Goal: Information Seeking & Learning: Learn about a topic

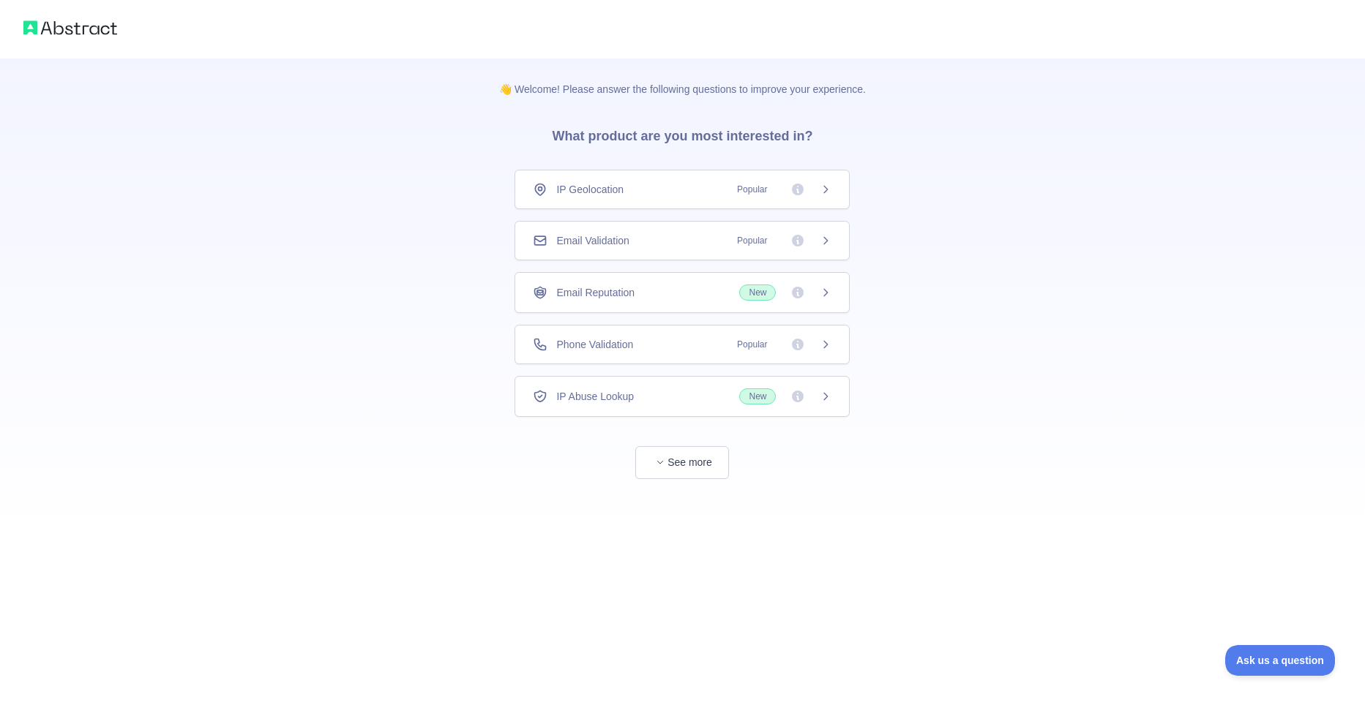
click at [831, 399] on icon at bounding box center [826, 397] width 12 height 12
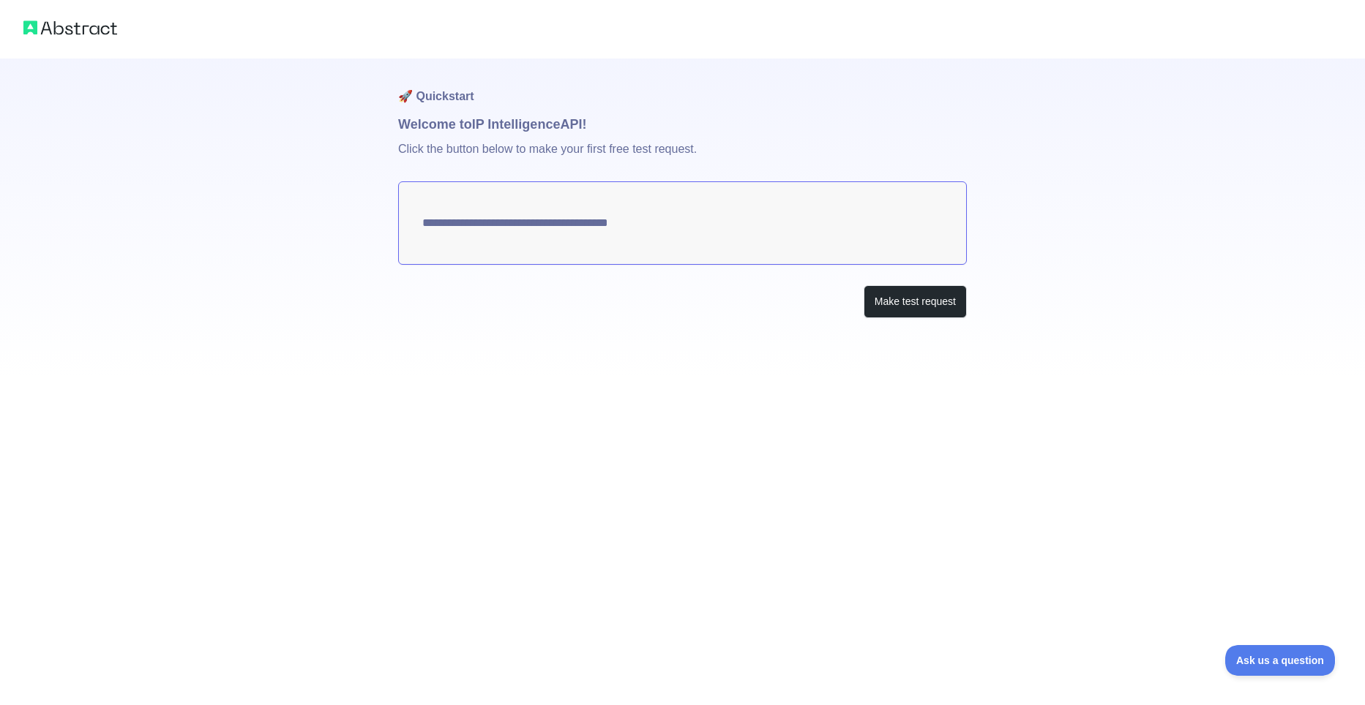
type textarea "**********"
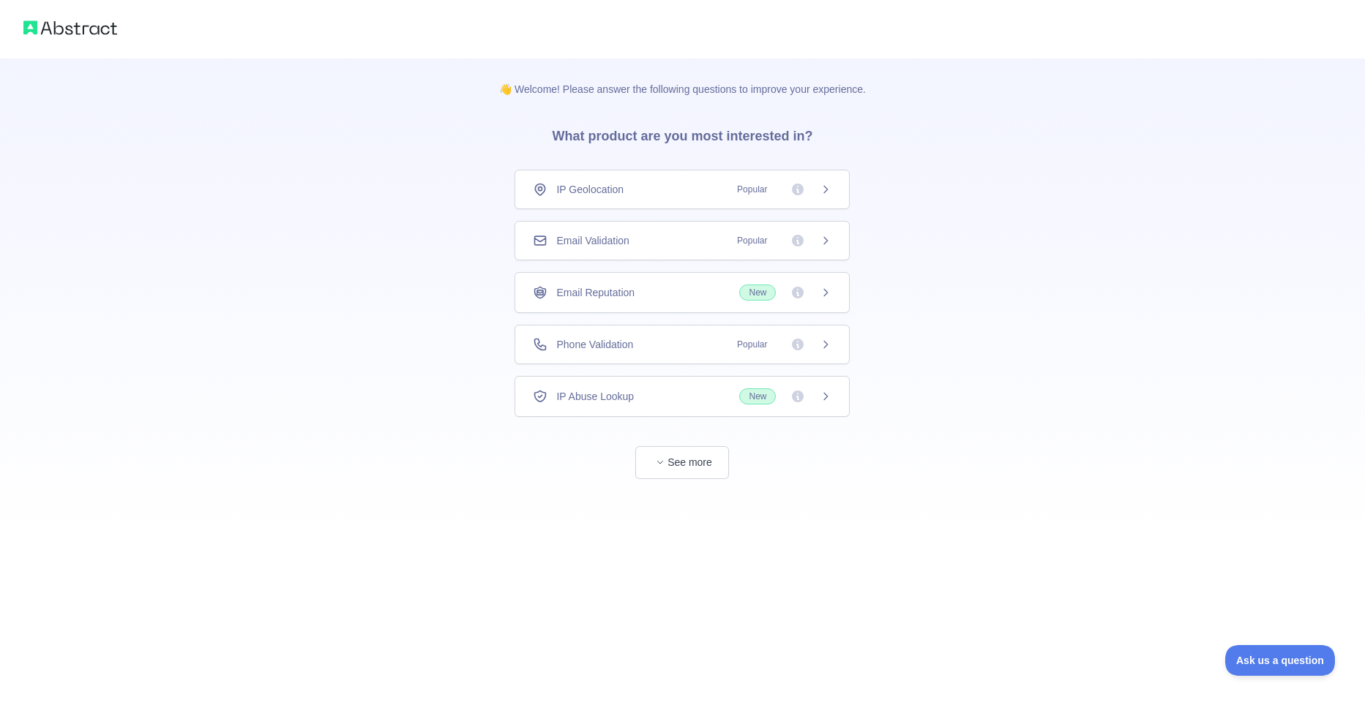
click at [640, 442] on span "See more" at bounding box center [681, 448] width 335 height 62
click at [653, 460] on span "button" at bounding box center [660, 462] width 15 height 15
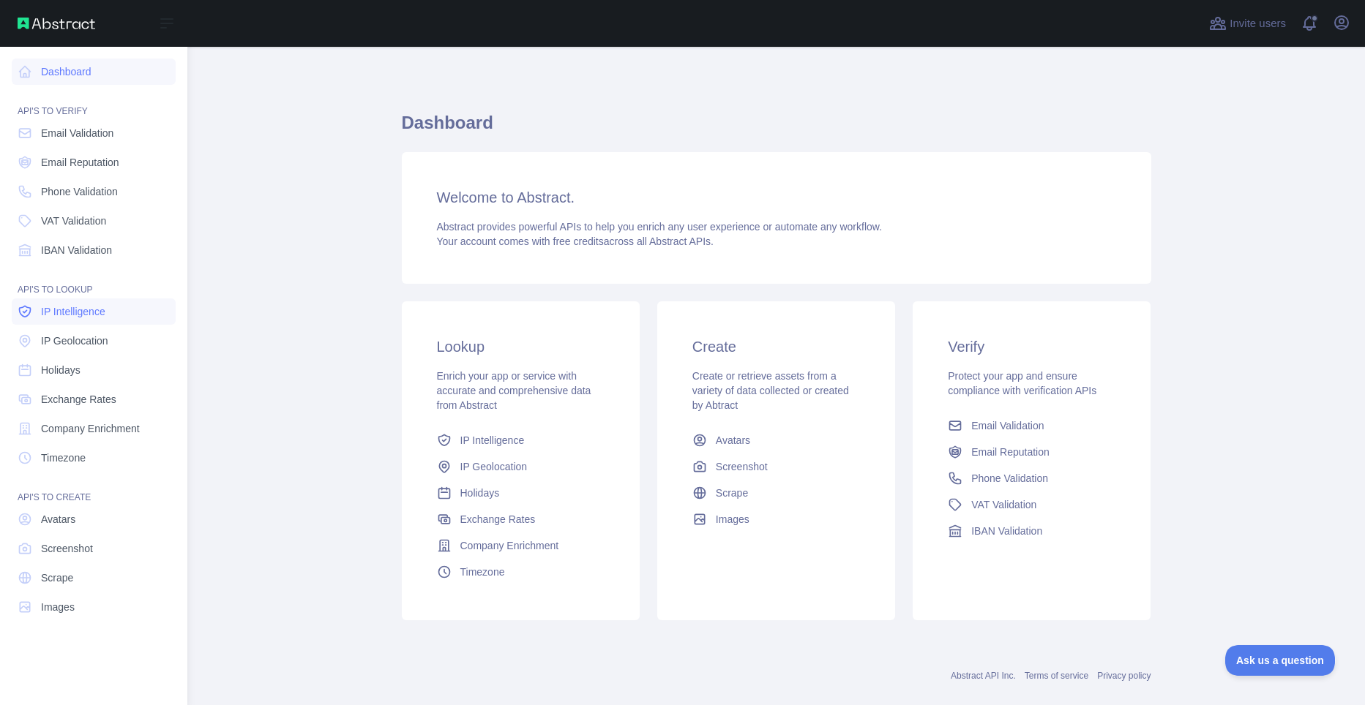
click at [95, 307] on span "IP Intelligence" at bounding box center [73, 311] width 64 height 15
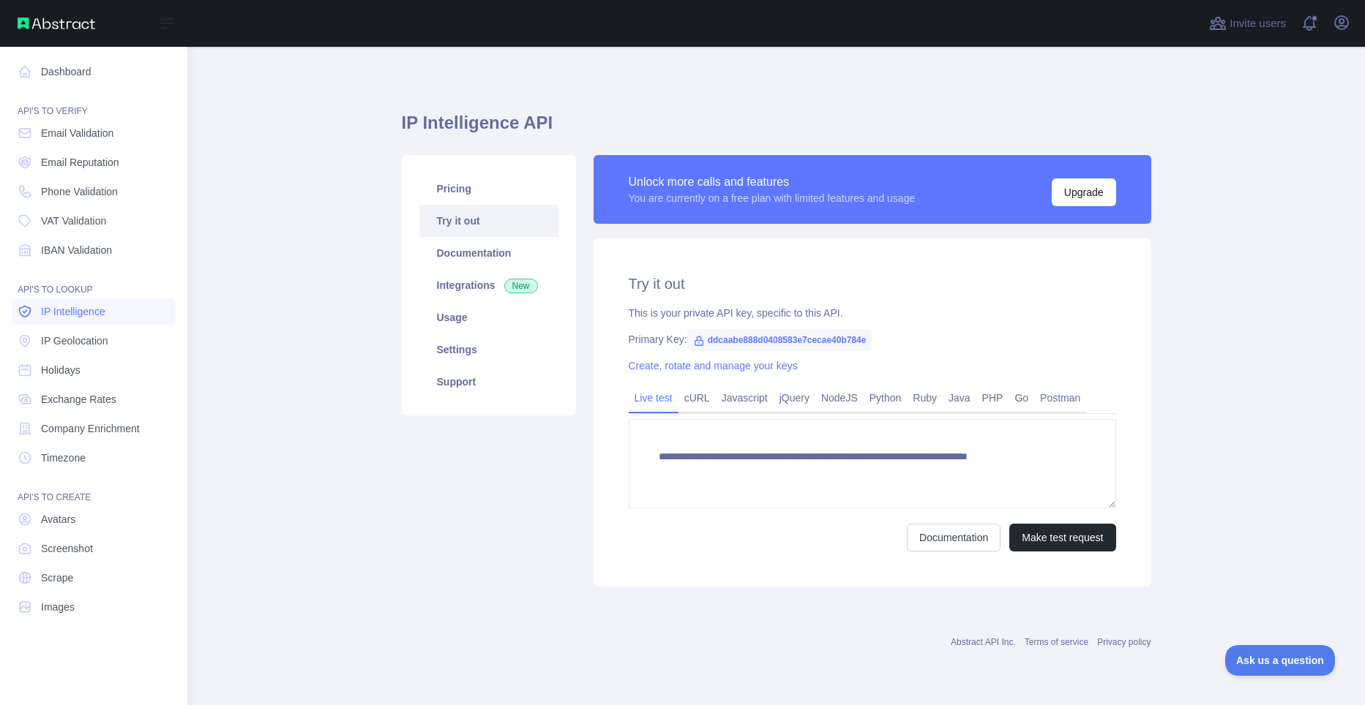
type textarea "**********"
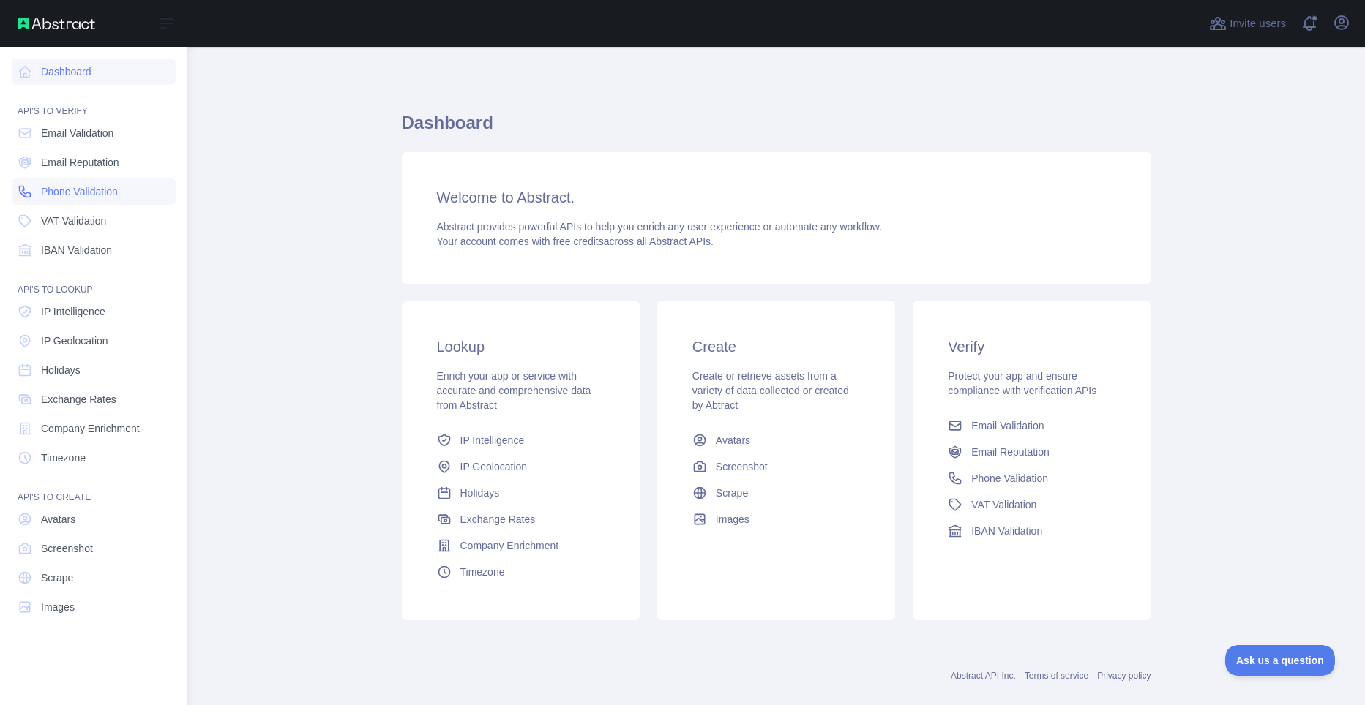
click at [86, 194] on span "Phone Validation" at bounding box center [79, 191] width 77 height 15
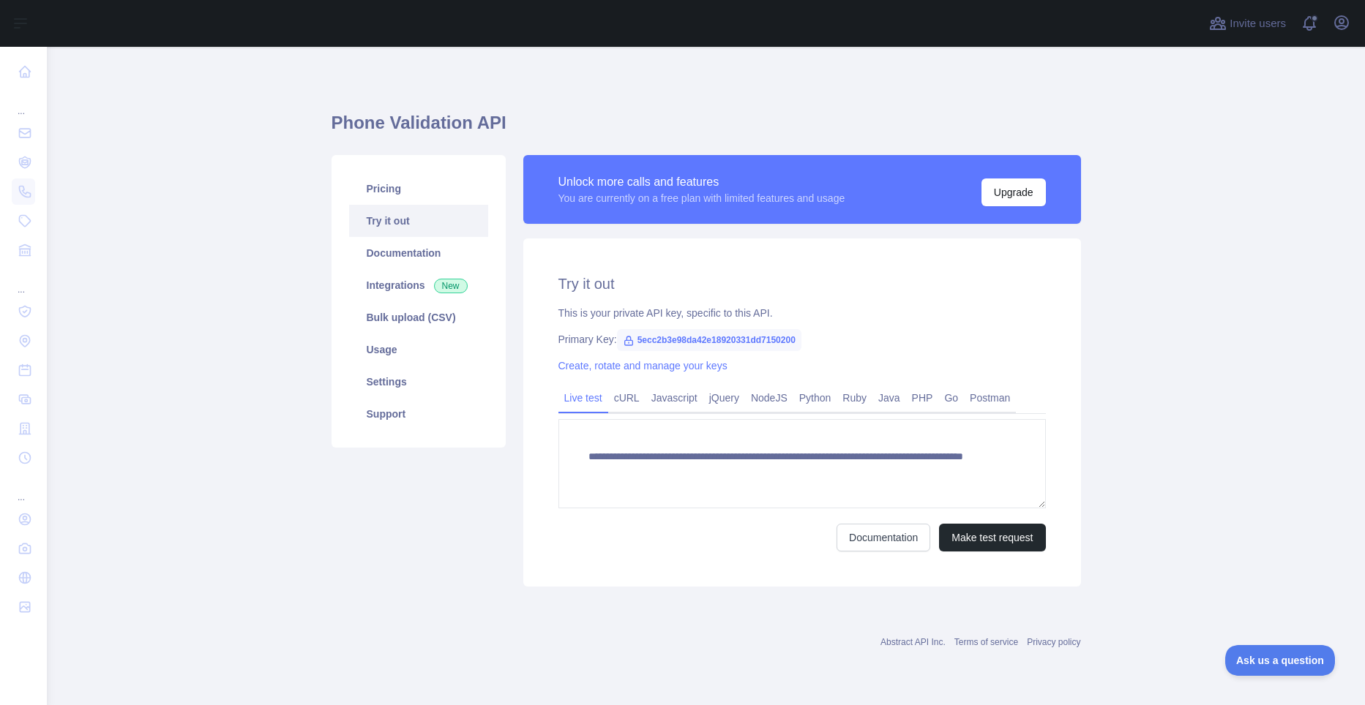
click at [640, 340] on span "5ecc2b3e98da42e18920331dd7150200" at bounding box center [709, 340] width 184 height 22
click at [635, 340] on span "5ecc2b3e98da42e18920331dd7150200" at bounding box center [709, 340] width 184 height 22
drag, startPoint x: 634, startPoint y: 340, endPoint x: 811, endPoint y: 343, distance: 177.8
click at [811, 343] on div "Primary Key: 5ecc2b3e98da42e18920331dd7150200" at bounding box center [801, 339] width 487 height 15
copy span "5ecc2b3e98da42e18920331dd7150200"
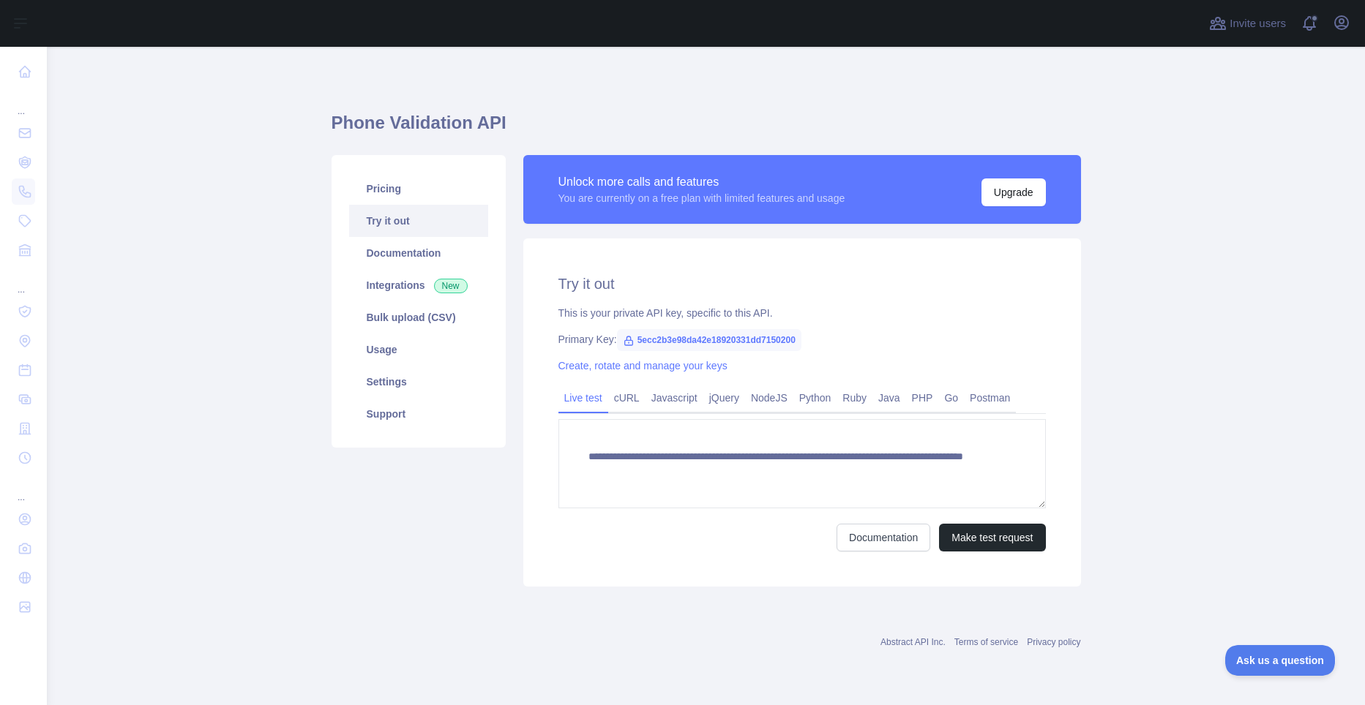
click at [434, 582] on div "Pricing Try it out Documentation Integrations New Bulk upload (CSV) Usage Setti…" at bounding box center [419, 371] width 192 height 432
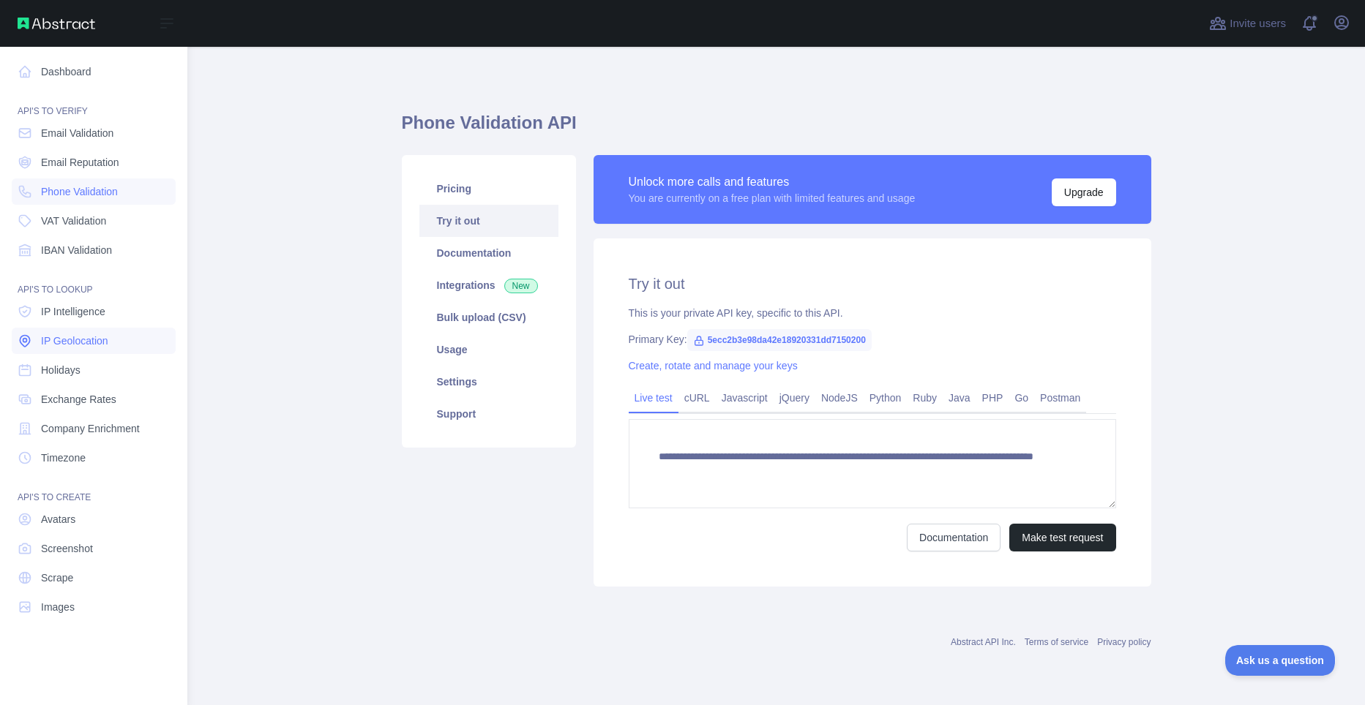
click at [107, 330] on link "IP Geolocation" at bounding box center [94, 341] width 164 height 26
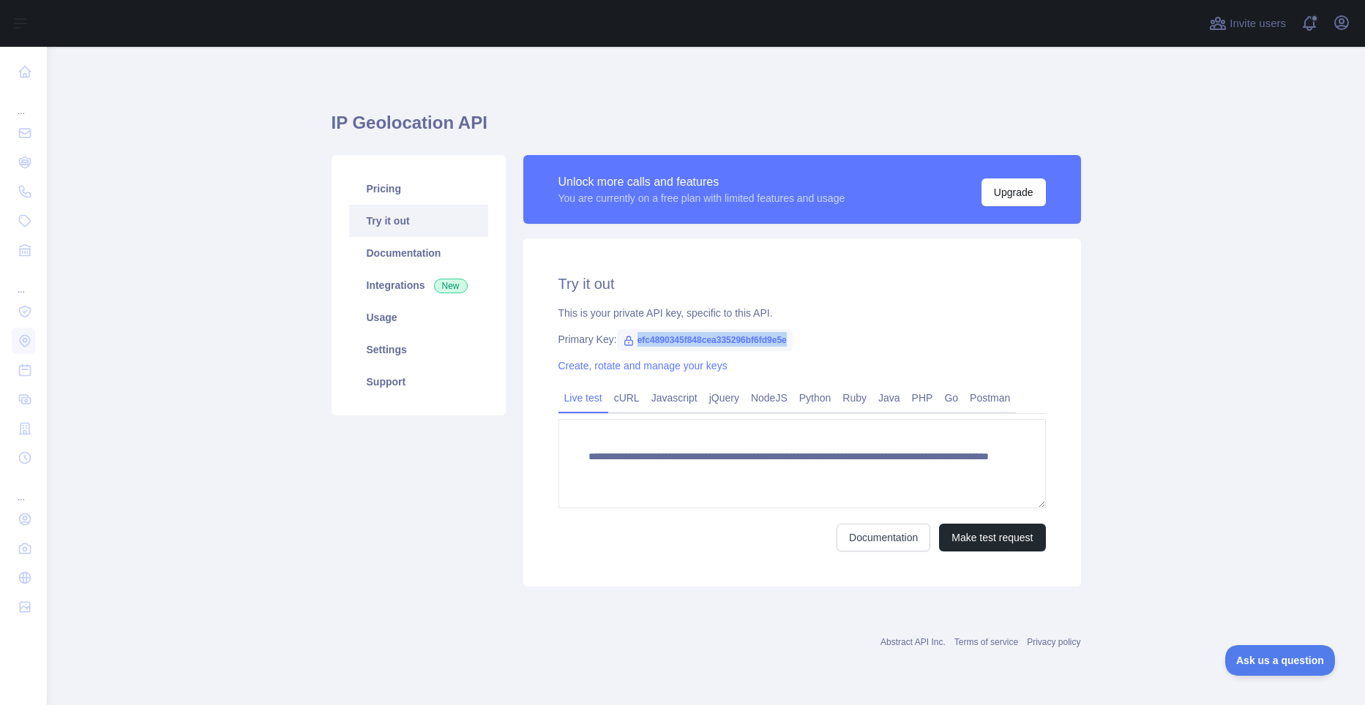
drag, startPoint x: 634, startPoint y: 342, endPoint x: 841, endPoint y: 339, distance: 207.1
click at [841, 339] on div "Primary Key: efc4890345f848cea335296bf6fd9e5e" at bounding box center [801, 339] width 487 height 15
copy span "efc4890345f848cea335296bf6fd9e5e"
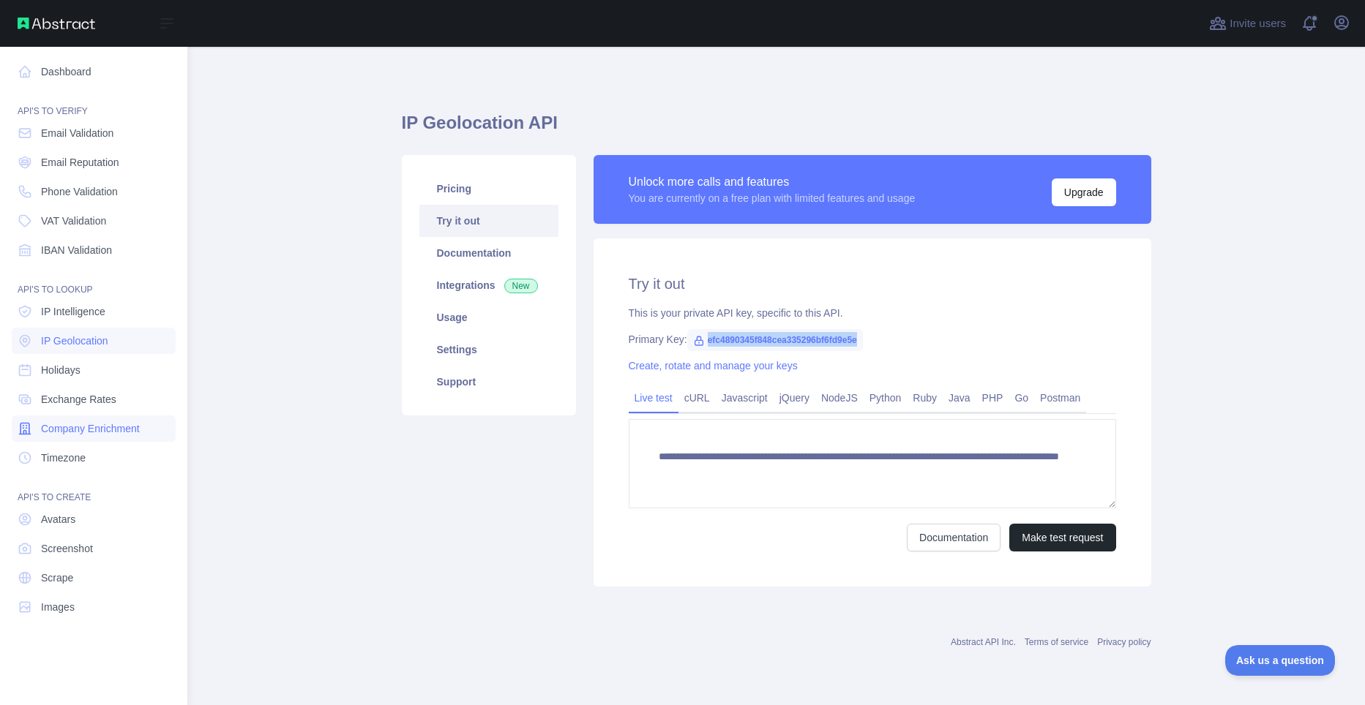
click at [101, 420] on link "Company Enrichment" at bounding box center [94, 429] width 164 height 26
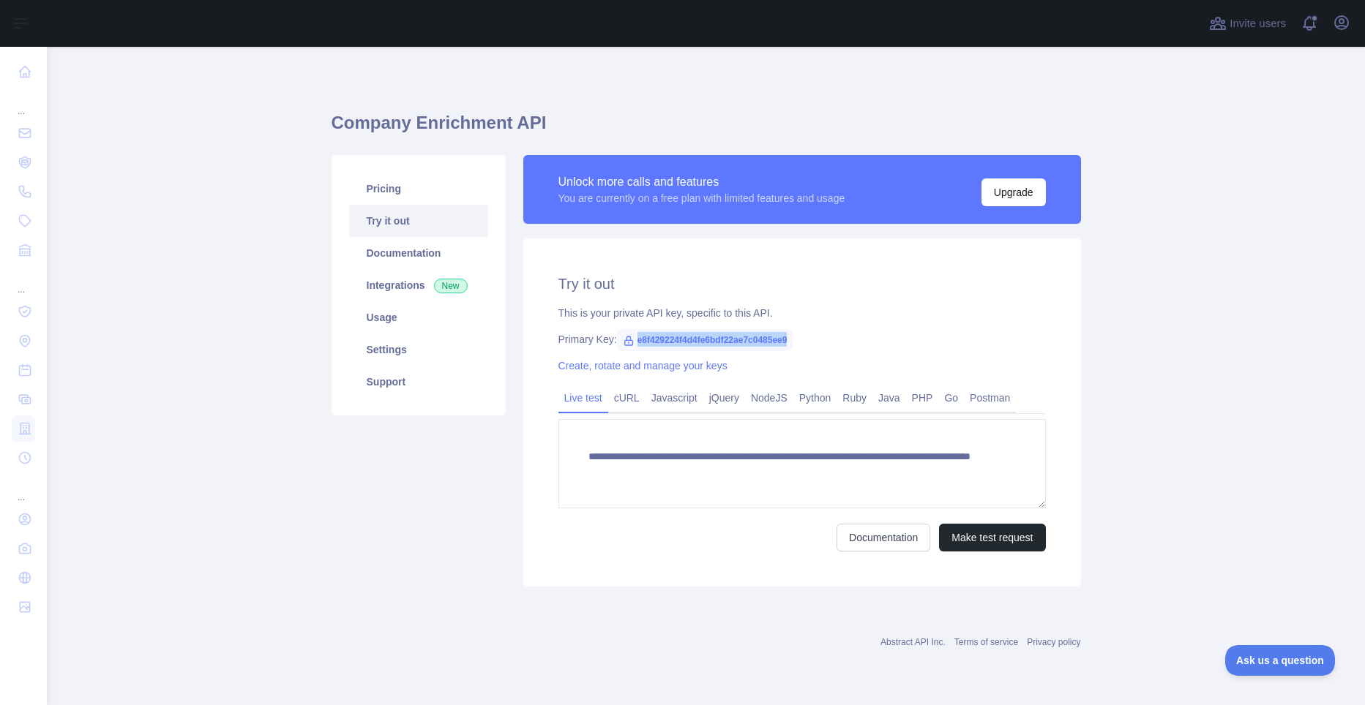
drag, startPoint x: 632, startPoint y: 338, endPoint x: 809, endPoint y: 345, distance: 177.2
click at [809, 345] on div "Primary Key: e8f429224f4d4fe6bdf22ae7c0485ee9" at bounding box center [801, 339] width 487 height 15
copy span "e8f429224f4d4fe6bdf22ae7c0485ee9"
